Goal: Task Accomplishment & Management: Manage account settings

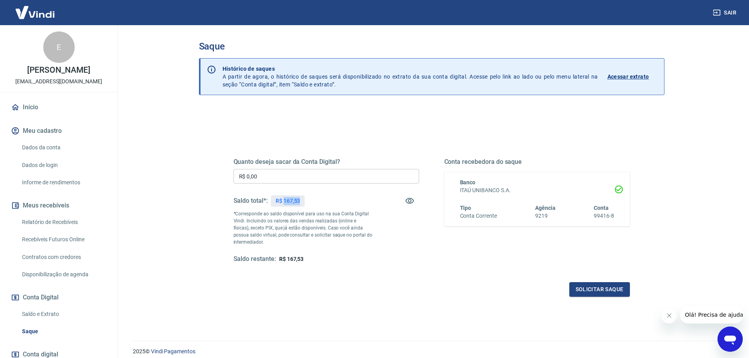
drag, startPoint x: 283, startPoint y: 201, endPoint x: 302, endPoint y: 201, distance: 18.5
click at [302, 201] on div "R$ 167,53" at bounding box center [288, 200] width 34 height 11
copy p "167,53"
click at [277, 177] on input "R$ 0,00" at bounding box center [325, 176] width 185 height 15
drag, startPoint x: 277, startPoint y: 177, endPoint x: 211, endPoint y: 176, distance: 66.4
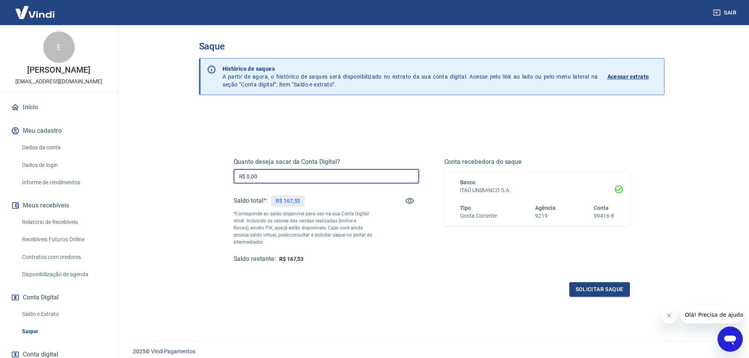
click at [211, 176] on div "Quanto deseja sacar da Conta Digital? R$ 0,00 ​ Saldo total*: R$ 167,53 *Corres…" at bounding box center [431, 248] width 465 height 281
paste input "167,53"
type input "R$ 167,53"
click at [429, 263] on div "Quanto deseja sacar da Conta Digital? R$ 167,53 ​ Saldo total*: R$ 167,53 *Corr…" at bounding box center [431, 210] width 396 height 105
click at [584, 284] on button "Solicitar saque" at bounding box center [599, 289] width 61 height 15
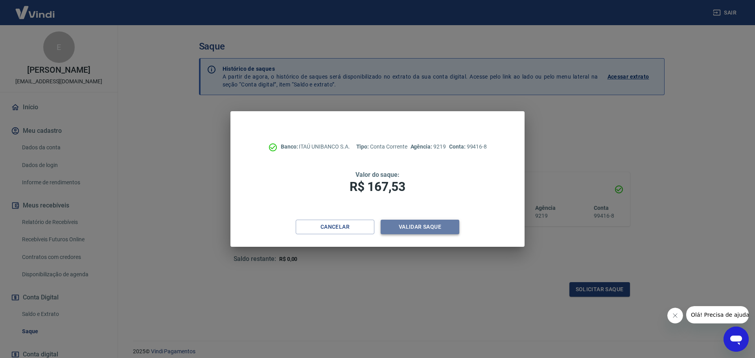
click at [399, 227] on button "Validar saque" at bounding box center [419, 227] width 79 height 15
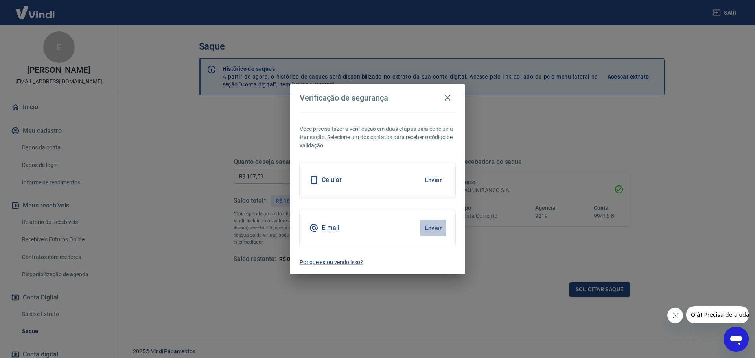
click at [429, 221] on button "Enviar" at bounding box center [433, 228] width 26 height 17
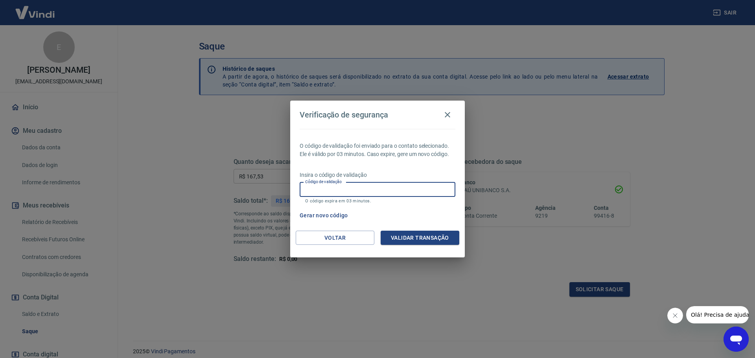
click at [343, 191] on input "Código de validação" at bounding box center [377, 189] width 156 height 15
type input "662689"
click at [399, 235] on button "Validar transação" at bounding box center [419, 238] width 79 height 15
